Goal: Information Seeking & Learning: Understand process/instructions

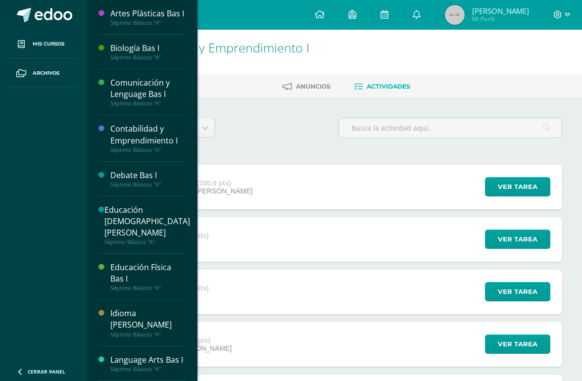
click at [52, 46] on span "Mis cursos" at bounding box center [49, 44] width 32 height 8
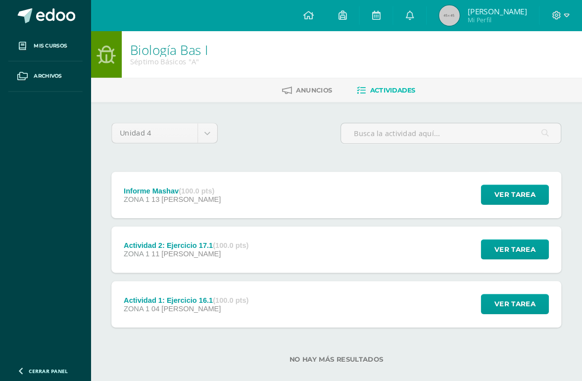
scroll to position [17, 0]
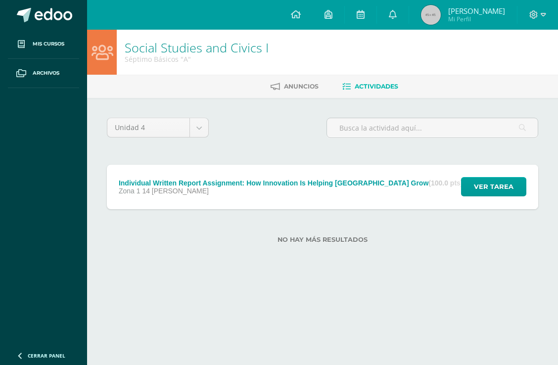
click at [427, 190] on div "Individual Written Report Assignment: How Innovation Is Helping Guatemala Grow …" at bounding box center [291, 187] width 368 height 45
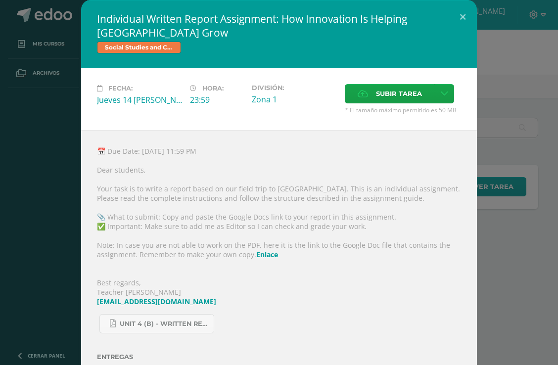
click at [190, 328] on span "Unit 4 (B) - Written Report Assignment_ How Innovation Is Helping [GEOGRAPHIC_D…" at bounding box center [164, 324] width 89 height 8
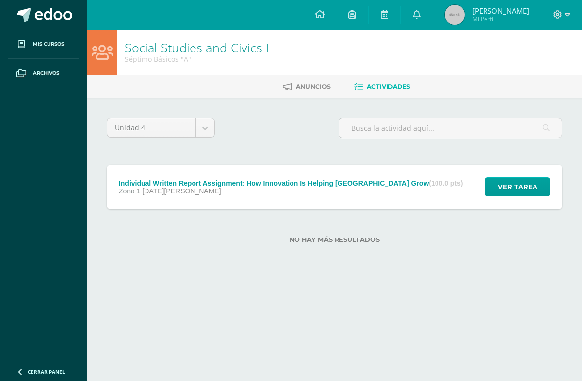
click at [450, 184] on div "Individual Written Report Assignment: How Innovation Is Helping Guatemala Grow …" at bounding box center [334, 187] width 455 height 45
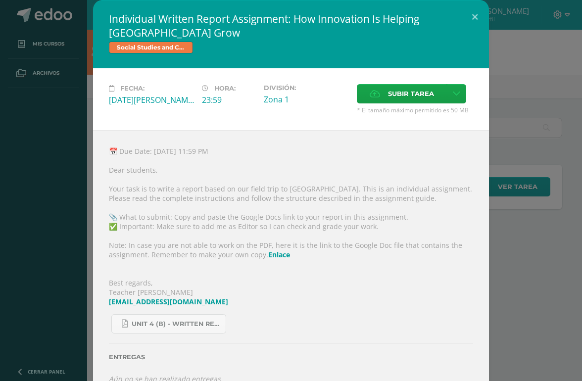
click at [274, 259] on link "Enlace" at bounding box center [279, 254] width 22 height 9
